Goal: Find specific page/section: Find specific page/section

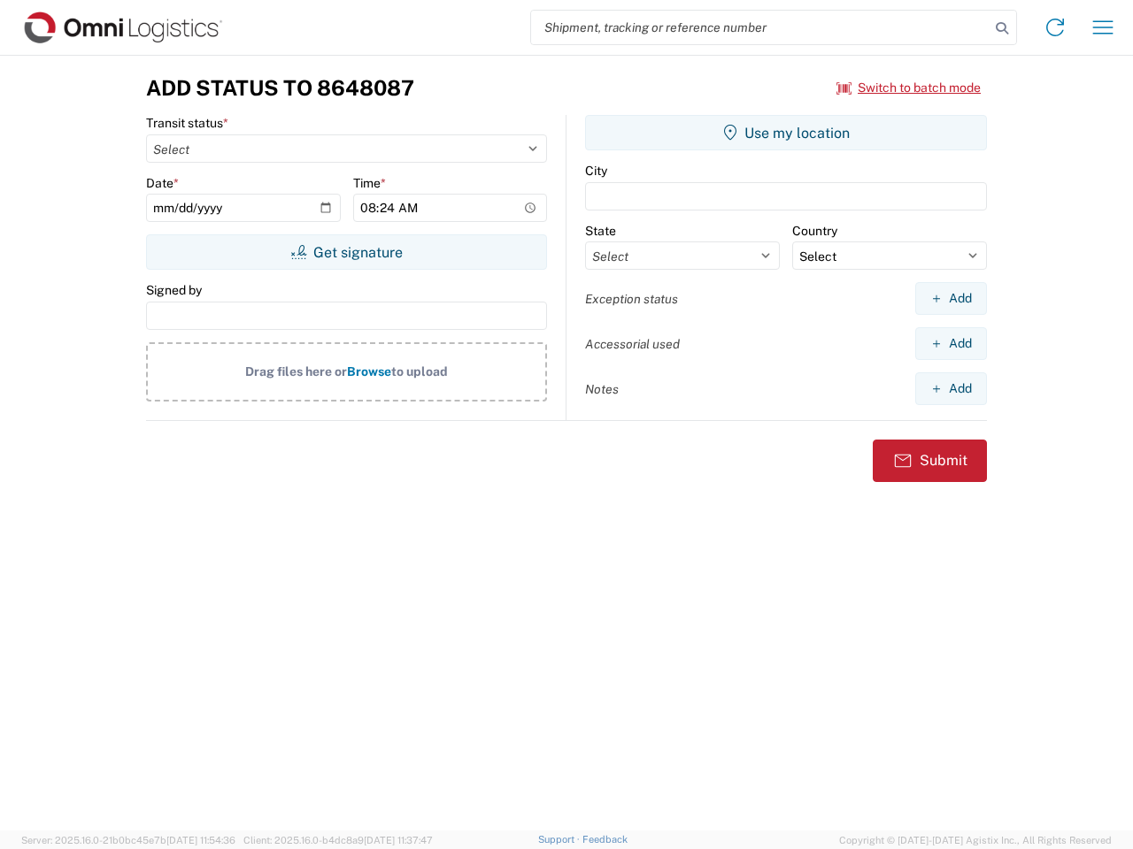
click at [760, 27] on input "search" at bounding box center [760, 28] width 458 height 34
click at [1002, 28] on icon at bounding box center [1001, 28] width 25 height 25
click at [1055, 27] on icon at bounding box center [1055, 27] width 28 height 28
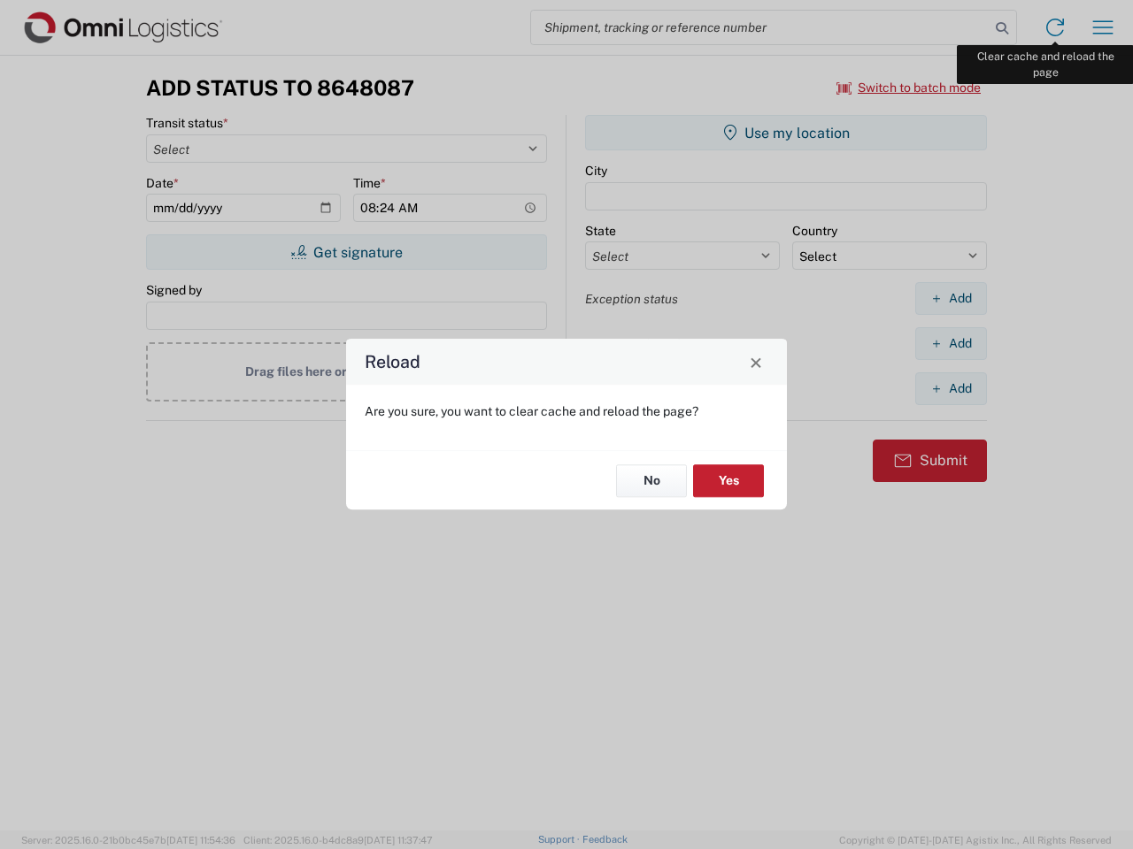
click at [1103, 27] on div "Reload Are you sure, you want to clear cache and reload the page? No Yes" at bounding box center [566, 424] width 1133 height 849
click at [909, 88] on div "Reload Are you sure, you want to clear cache and reload the page? No Yes" at bounding box center [566, 424] width 1133 height 849
click at [346, 252] on div "Reload Are you sure, you want to clear cache and reload the page? No Yes" at bounding box center [566, 424] width 1133 height 849
click at [786, 133] on div "Reload Are you sure, you want to clear cache and reload the page? No Yes" at bounding box center [566, 424] width 1133 height 849
click at [950, 298] on div "Reload Are you sure, you want to clear cache and reload the page? No Yes" at bounding box center [566, 424] width 1133 height 849
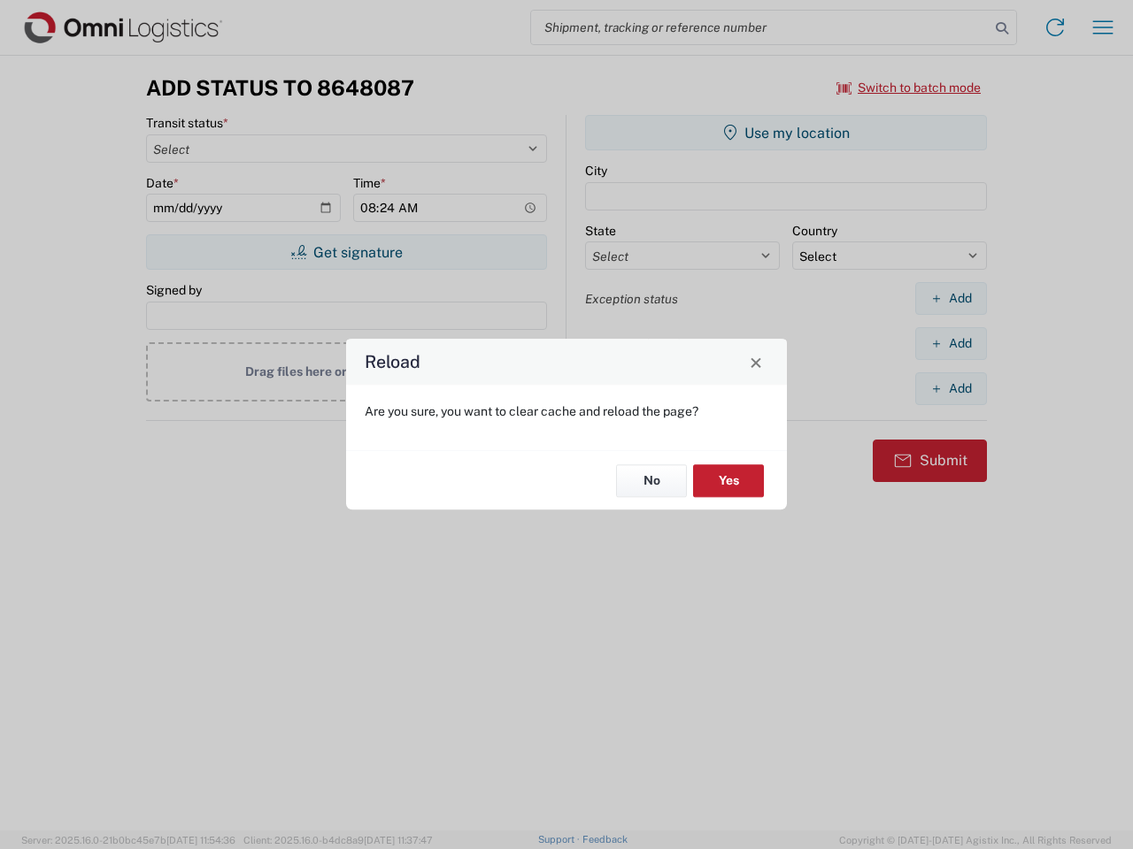
click at [950, 343] on div "Reload Are you sure, you want to clear cache and reload the page? No Yes" at bounding box center [566, 424] width 1133 height 849
click at [950, 388] on div "Reload Are you sure, you want to clear cache and reload the page? No Yes" at bounding box center [566, 424] width 1133 height 849
